Goal: Find specific page/section: Find specific page/section

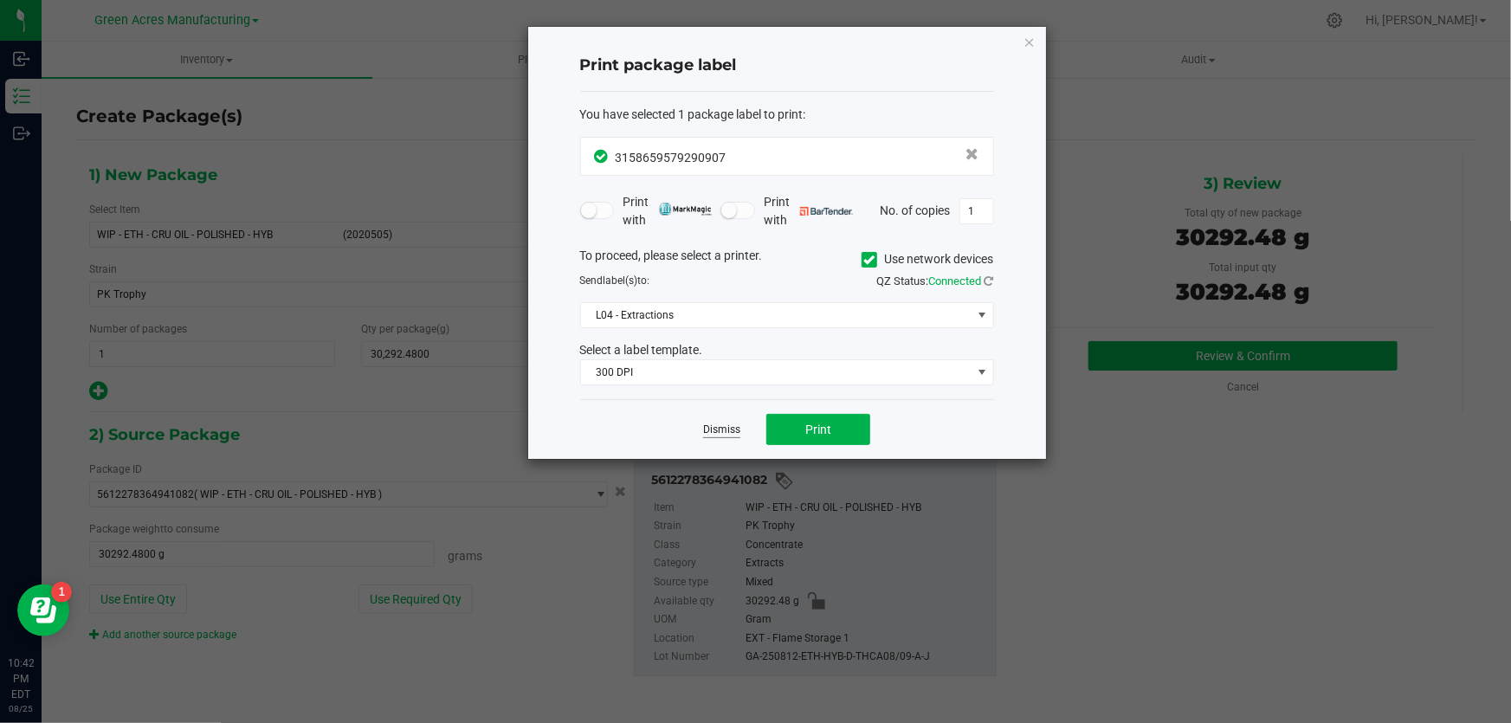
click at [723, 432] on link "Dismiss" at bounding box center [721, 429] width 37 height 15
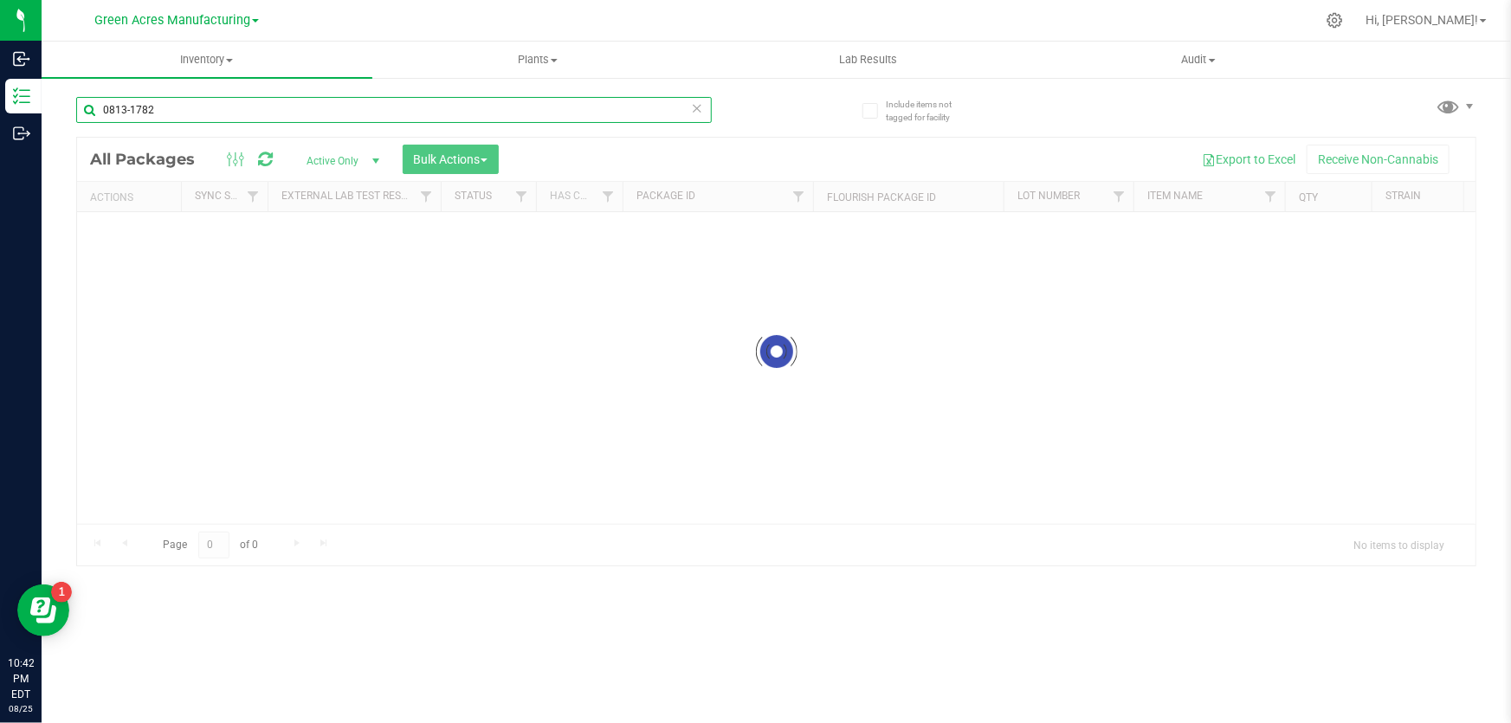
click at [194, 106] on input "0813-1782" at bounding box center [393, 110] width 635 height 26
type input "0825-2747"
